Goal: Book appointment/travel/reservation

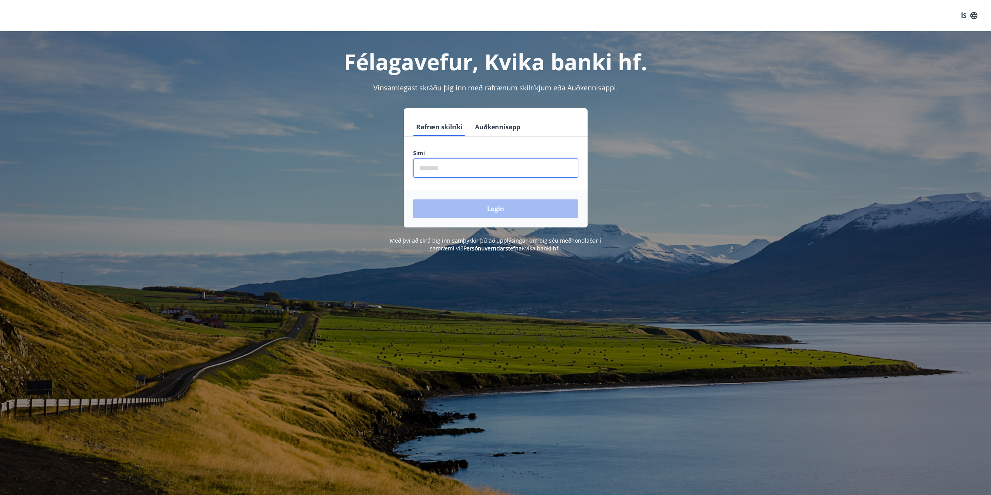
click at [469, 172] on input "phone" at bounding box center [495, 168] width 165 height 19
type input "********"
click at [492, 211] on button "Login" at bounding box center [495, 208] width 165 height 19
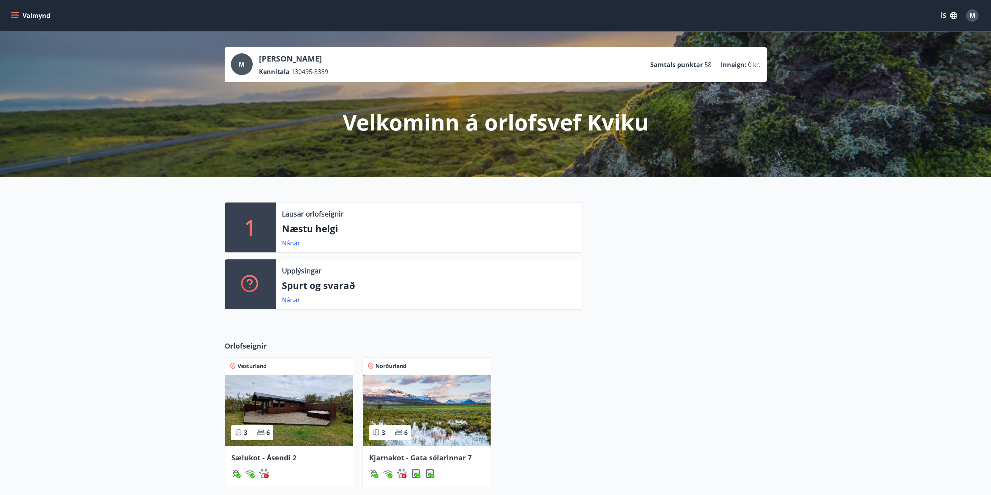
click at [8, 15] on div "Valmynd ÍS M" at bounding box center [495, 15] width 991 height 31
click at [16, 14] on icon "menu" at bounding box center [14, 14] width 7 height 1
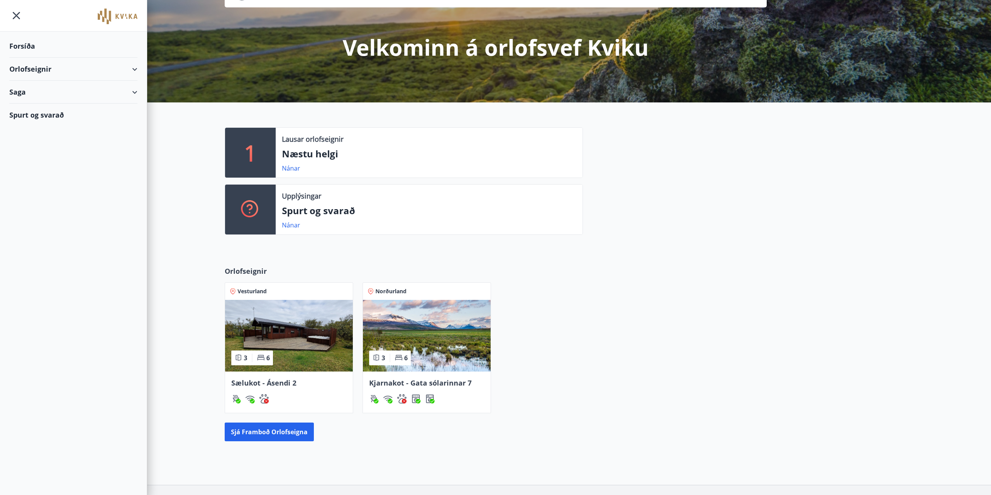
scroll to position [78, 0]
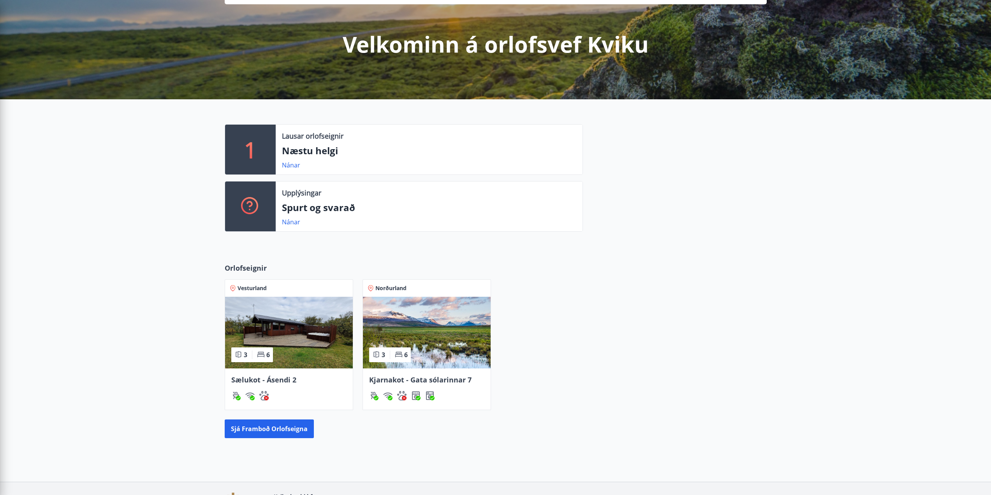
click at [394, 328] on img at bounding box center [427, 333] width 128 height 72
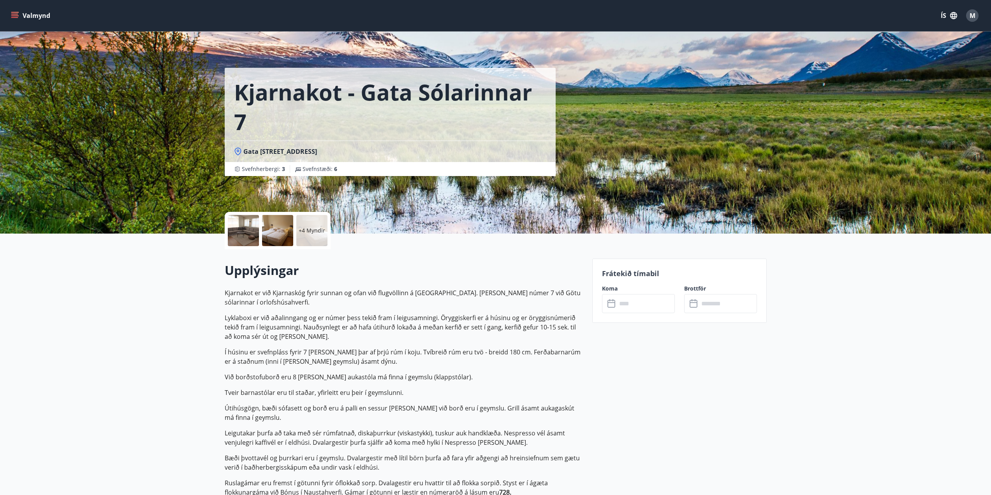
click at [13, 11] on button "Valmynd" at bounding box center [31, 16] width 44 height 14
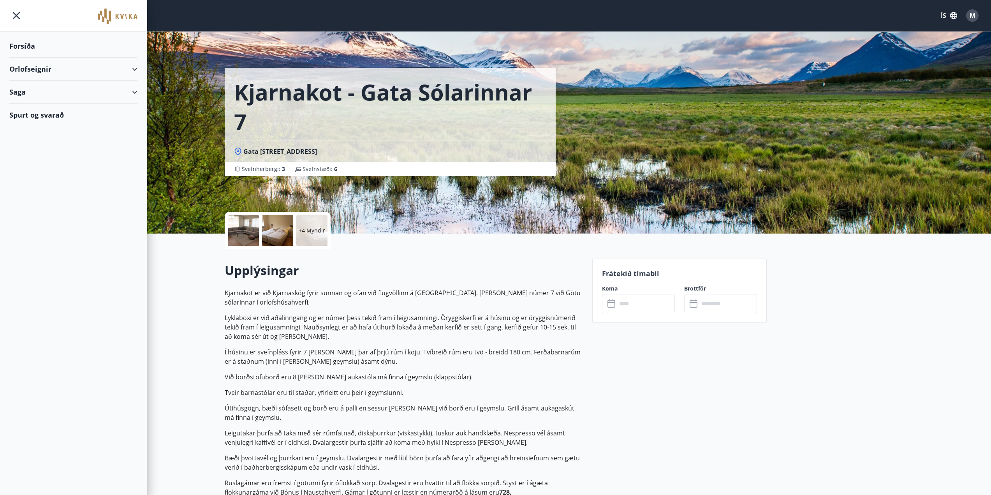
click at [135, 65] on div "Orlofseignir" at bounding box center [73, 69] width 128 height 23
click at [30, 102] on div "Bókunardagatal" at bounding box center [74, 105] width 116 height 16
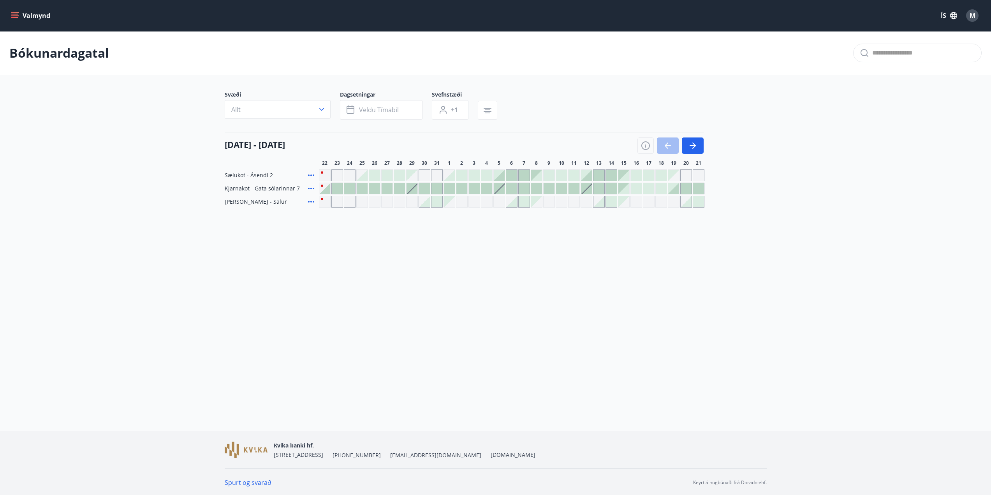
click at [425, 190] on div at bounding box center [424, 188] width 11 height 11
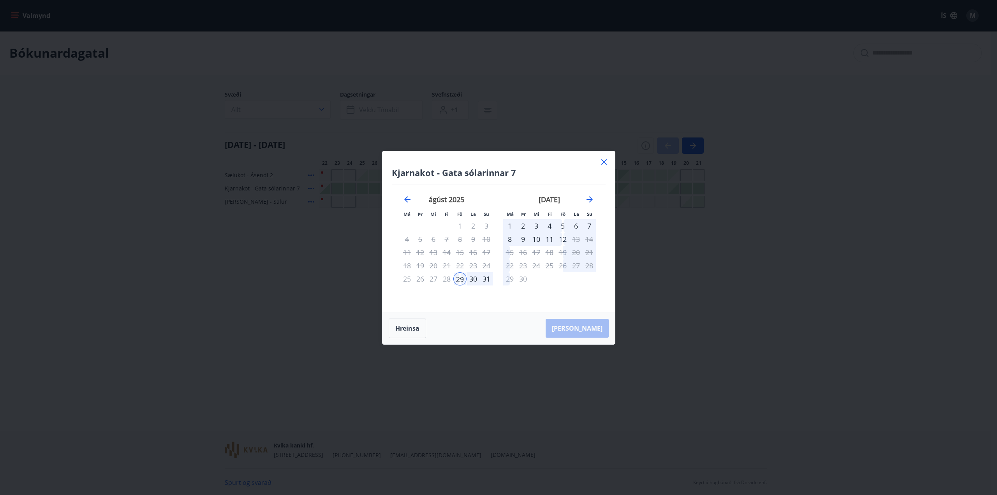
click at [489, 279] on div "31" at bounding box center [486, 278] width 13 height 13
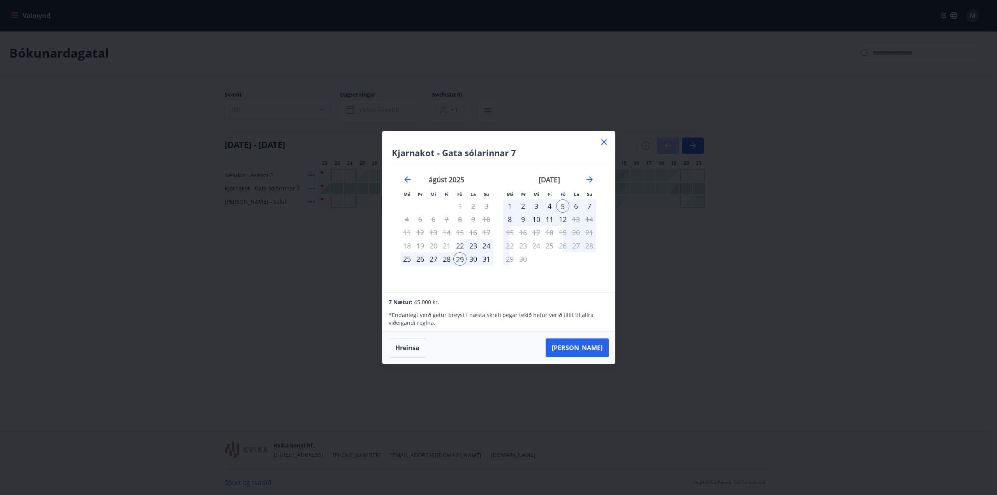
click at [601, 140] on icon at bounding box center [603, 141] width 9 height 9
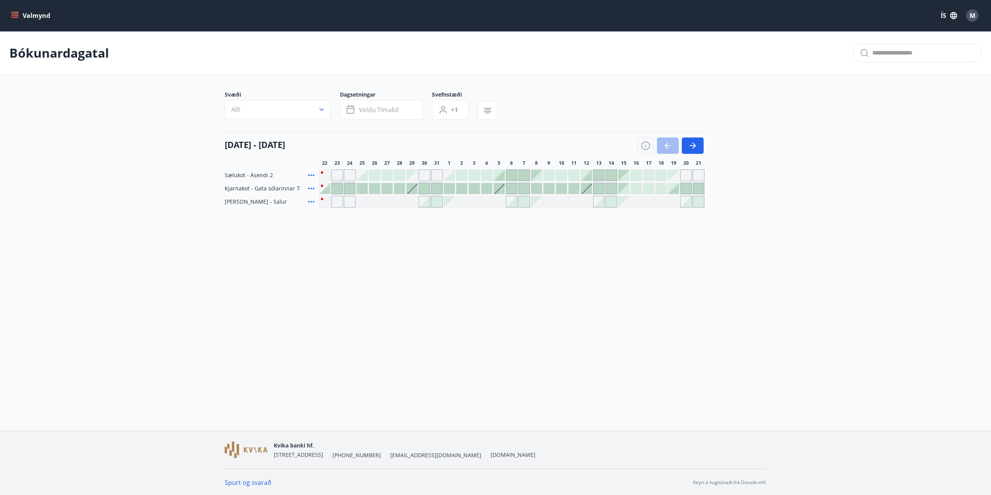
click at [16, 9] on button "Valmynd" at bounding box center [31, 16] width 44 height 14
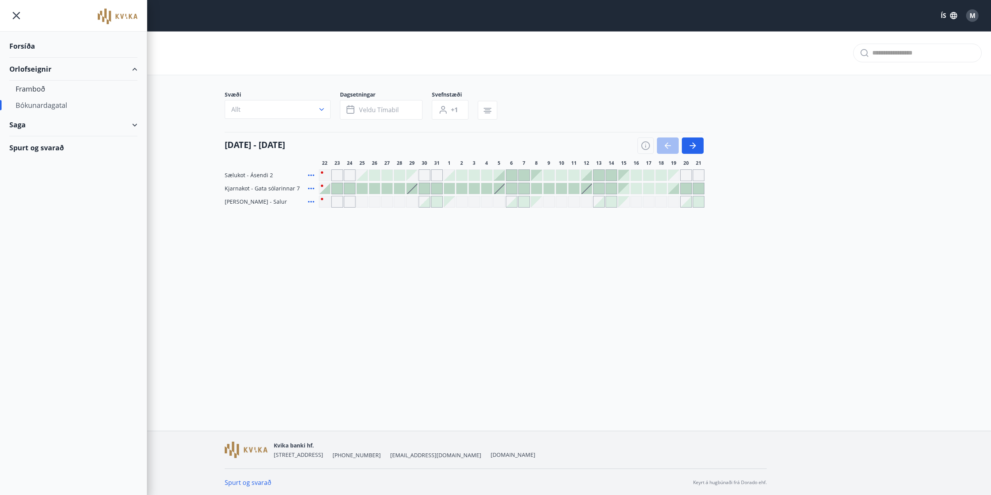
click at [41, 141] on div "Spurt og svarað" at bounding box center [73, 147] width 128 height 23
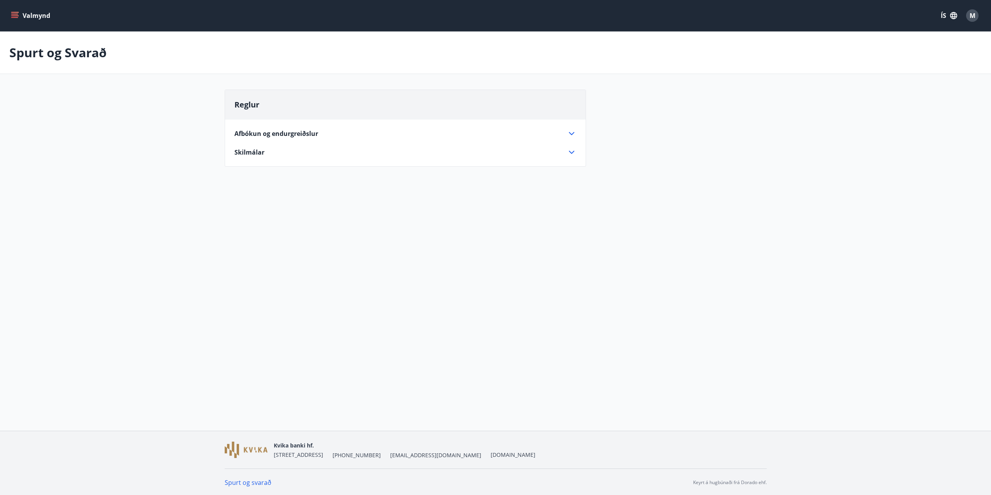
click at [268, 153] on div "Skilmálar" at bounding box center [400, 152] width 333 height 9
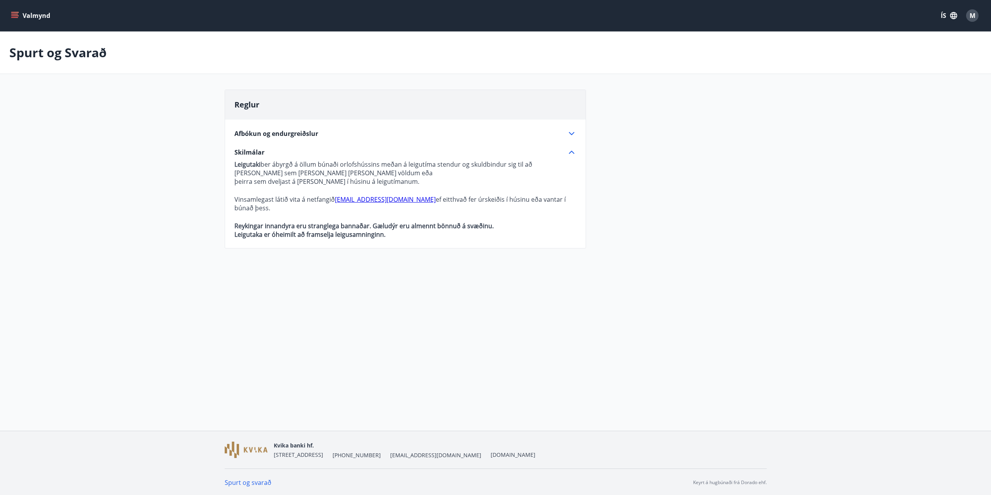
click at [281, 134] on span "Afbókun og endurgreiðslur" at bounding box center [276, 133] width 84 height 9
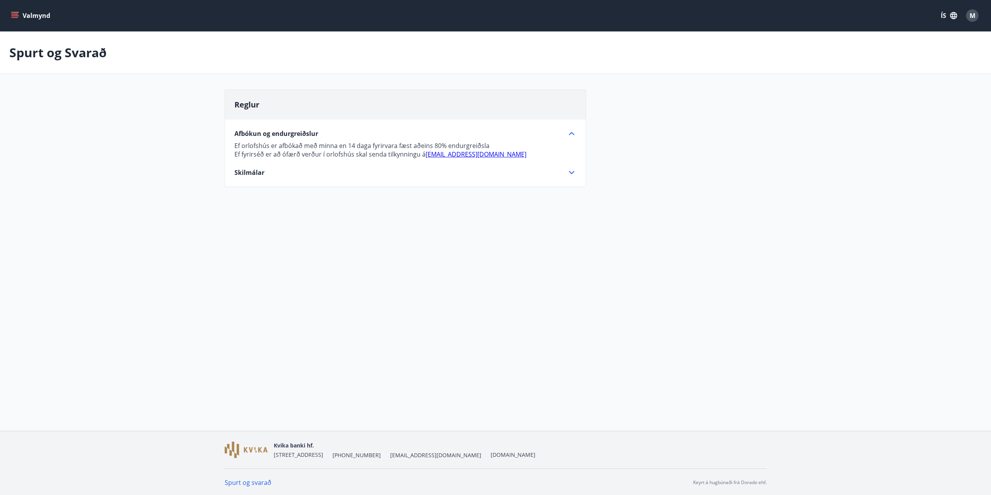
click at [8, 12] on div "Valmynd ÍS M" at bounding box center [495, 15] width 991 height 31
click at [12, 12] on icon "menu" at bounding box center [15, 16] width 8 height 8
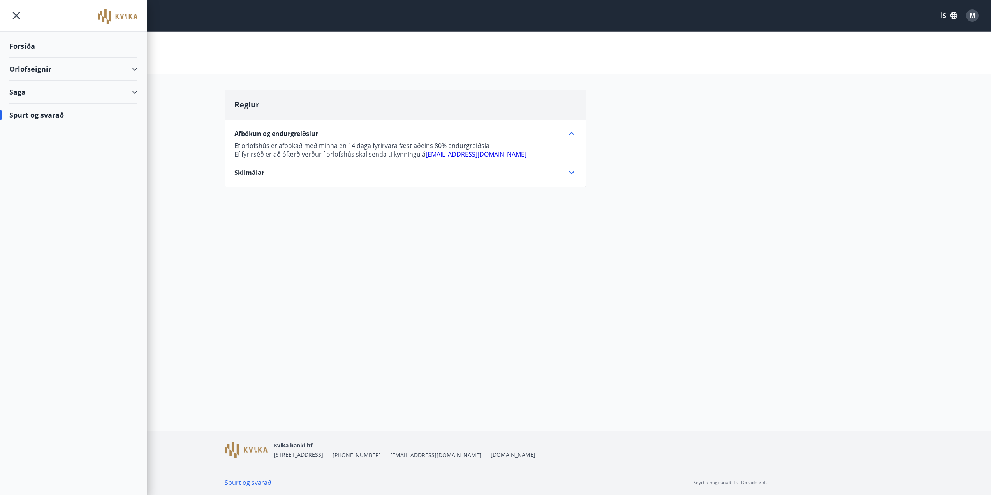
click at [53, 70] on div "Orlofseignir" at bounding box center [73, 69] width 128 height 23
click at [36, 90] on div "Framboð" at bounding box center [74, 89] width 116 height 16
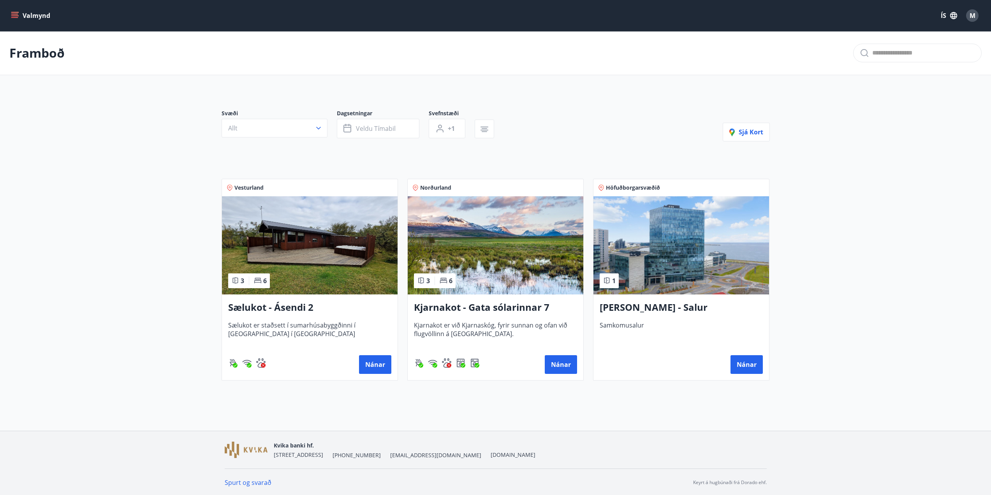
drag, startPoint x: 561, startPoint y: 366, endPoint x: 525, endPoint y: 396, distance: 46.4
click at [525, 396] on div "Framboð Svæði Allt Dagsetningar Veldu tímabil Svefnstæði +1 Sjá kort Vesturland…" at bounding box center [495, 224] width 991 height 387
click at [562, 358] on button "Nánar" at bounding box center [561, 364] width 32 height 19
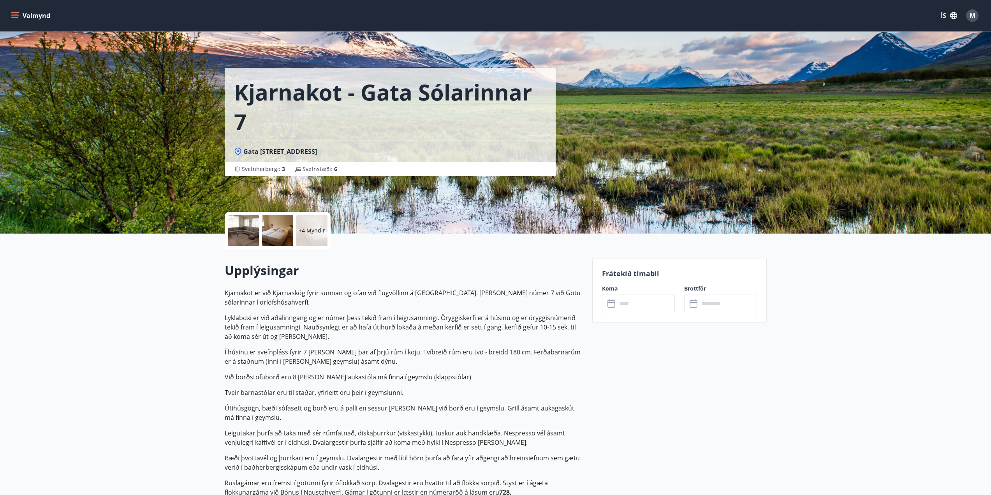
click at [529, 312] on p "Kjarnakot er við Kjarnaskóg fyrir sunnan og ofan við flugvöllinn á Akureyri. Hú…" at bounding box center [404, 400] width 358 height 224
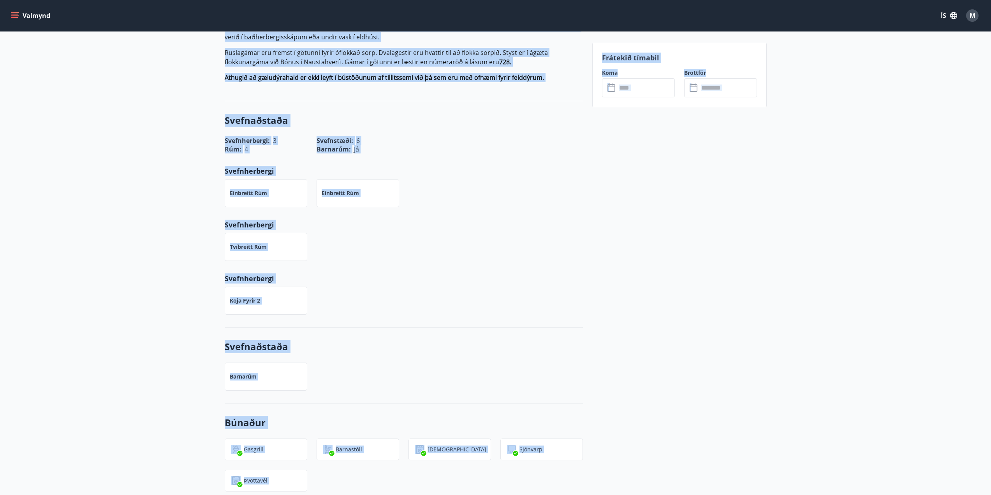
drag, startPoint x: 515, startPoint y: 362, endPoint x: 934, endPoint y: 693, distance: 533.8
click at [934, 495] on html "Valmynd ÍS M Kjarnakot - Gata sólarinnar 7 Gata sólarinnar 7, 600 Akureyri Svef…" at bounding box center [495, 310] width 991 height 1480
